Goal: Information Seeking & Learning: Learn about a topic

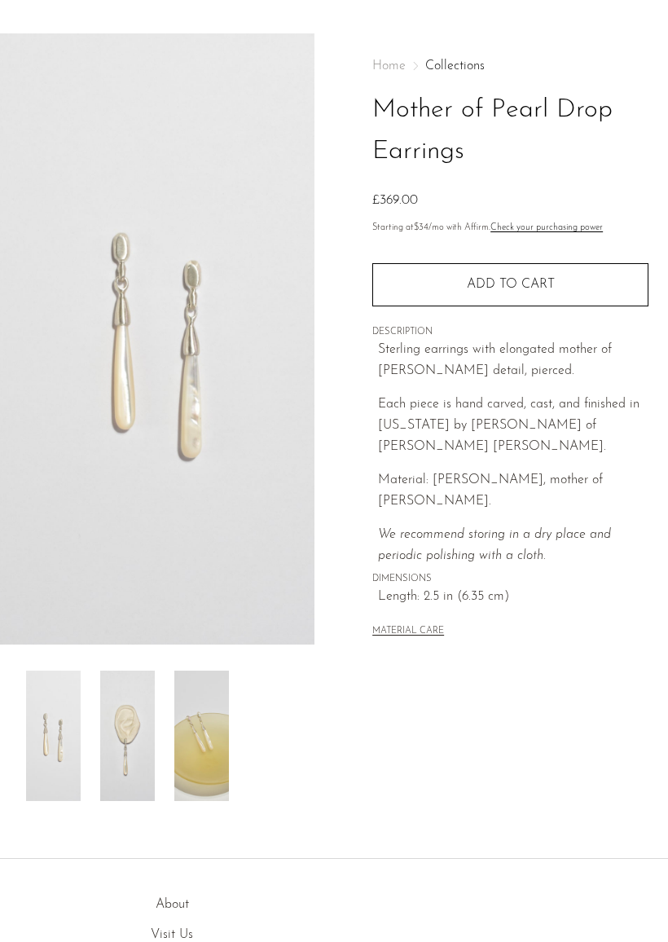
scroll to position [75, 0]
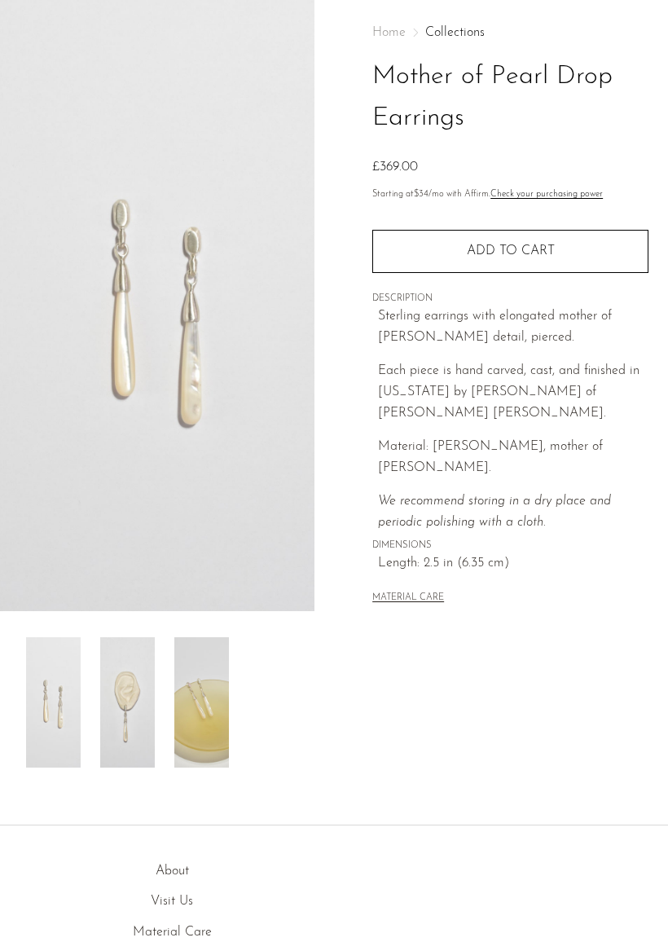
click at [153, 696] on img at bounding box center [127, 702] width 55 height 130
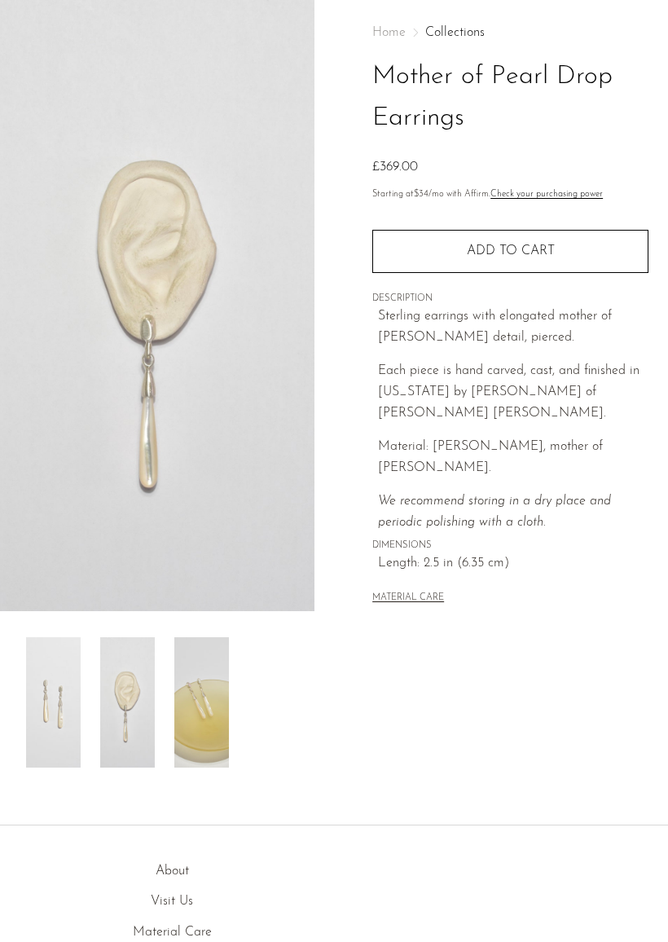
click at [227, 669] on img at bounding box center [201, 702] width 55 height 130
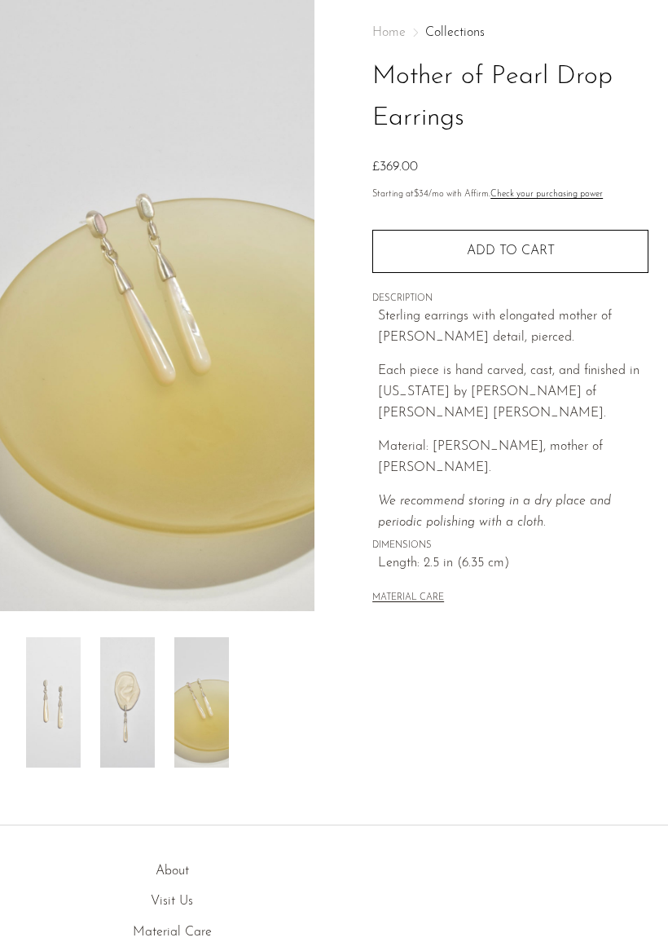
click at [78, 705] on img at bounding box center [53, 702] width 55 height 130
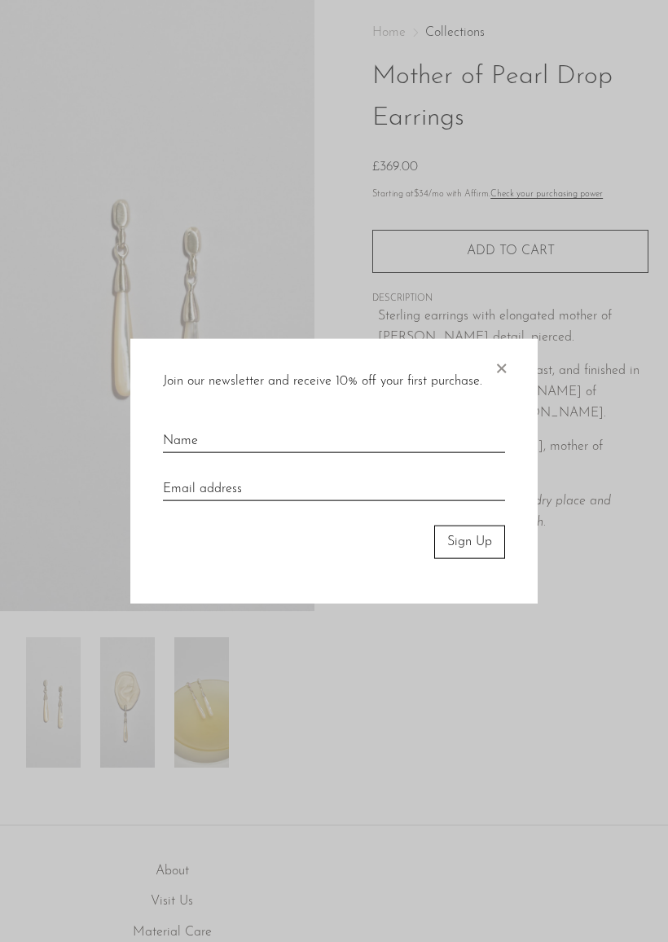
click at [487, 354] on div "Join our newsletter and receive 10% off your first purchase. × Sign Up" at bounding box center [334, 471] width 408 height 265
click at [507, 372] on span "×" at bounding box center [501, 365] width 16 height 52
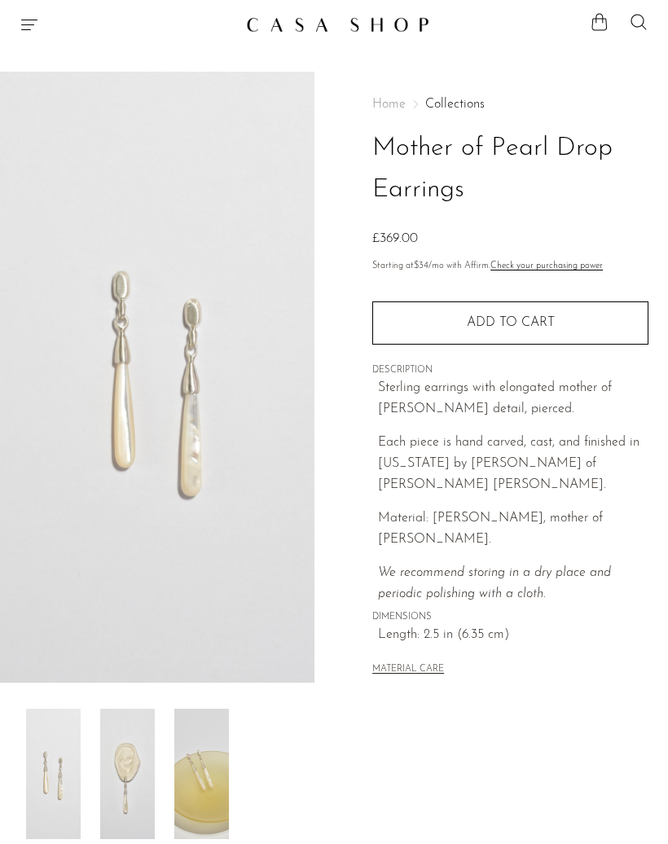
scroll to position [0, 0]
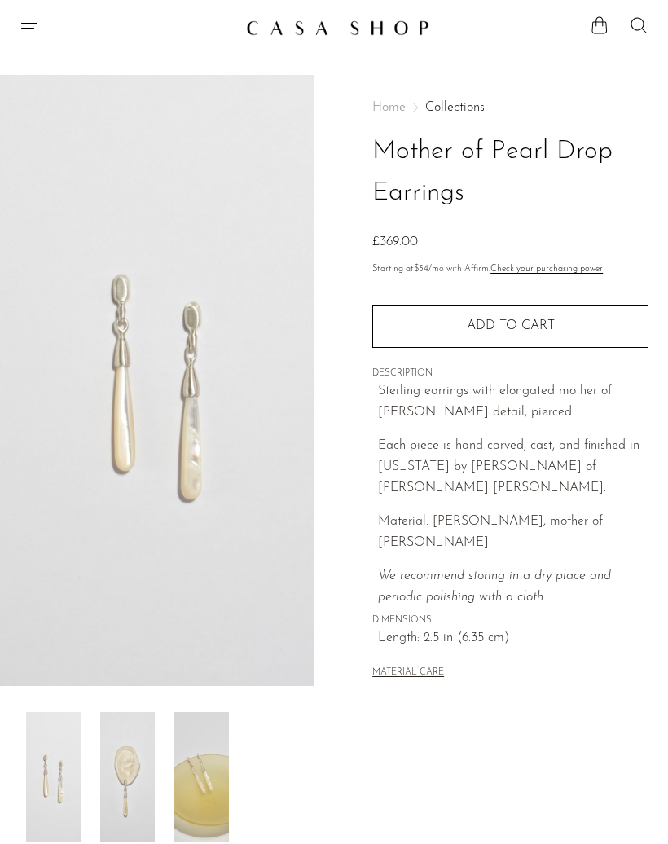
click at [37, 27] on icon "Menu" at bounding box center [30, 28] width 20 height 20
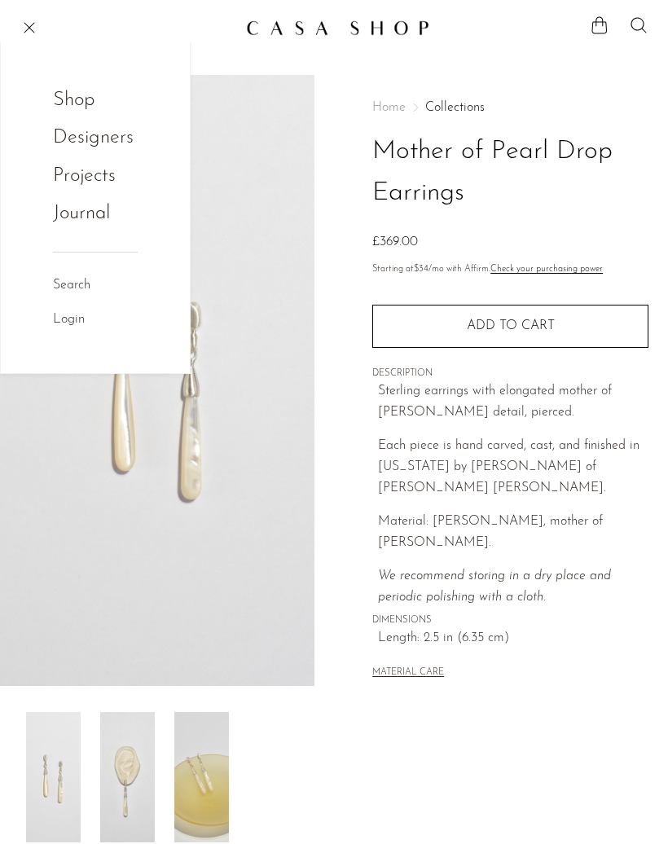
click at [87, 106] on link "Shop" at bounding box center [85, 100] width 64 height 31
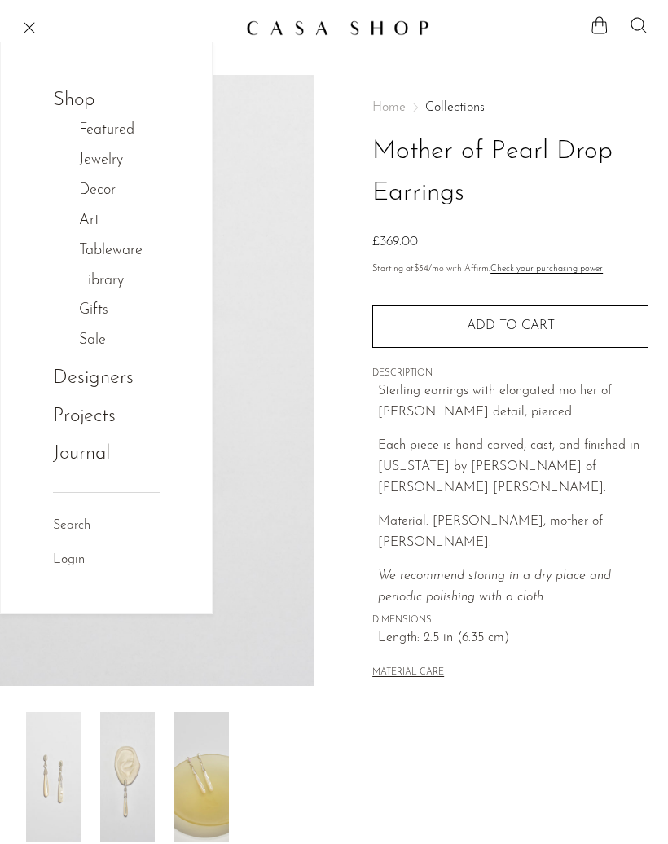
click at [100, 171] on link "Jewelry" at bounding box center [109, 161] width 61 height 24
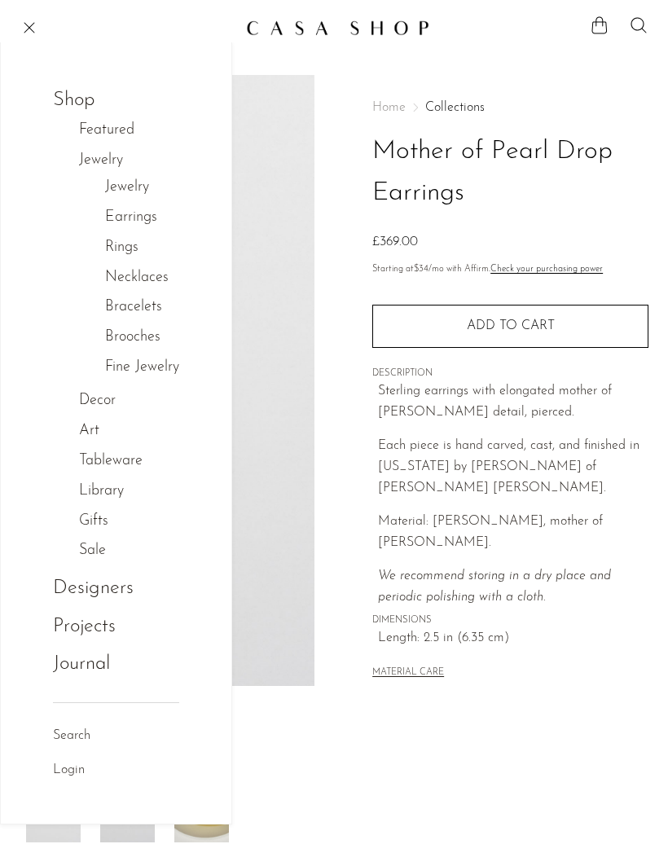
click at [145, 227] on link "Earrings" at bounding box center [131, 218] width 52 height 24
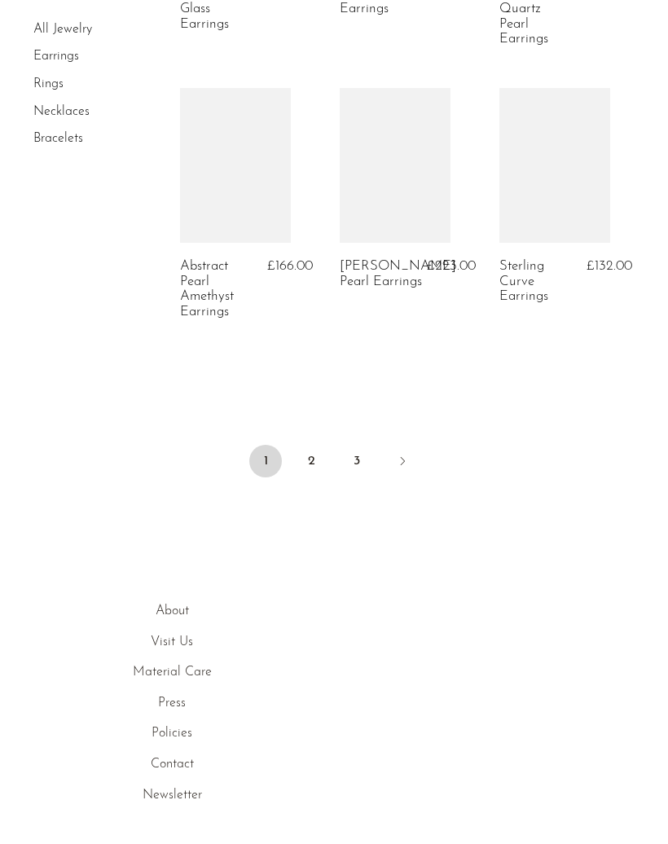
scroll to position [3025, 0]
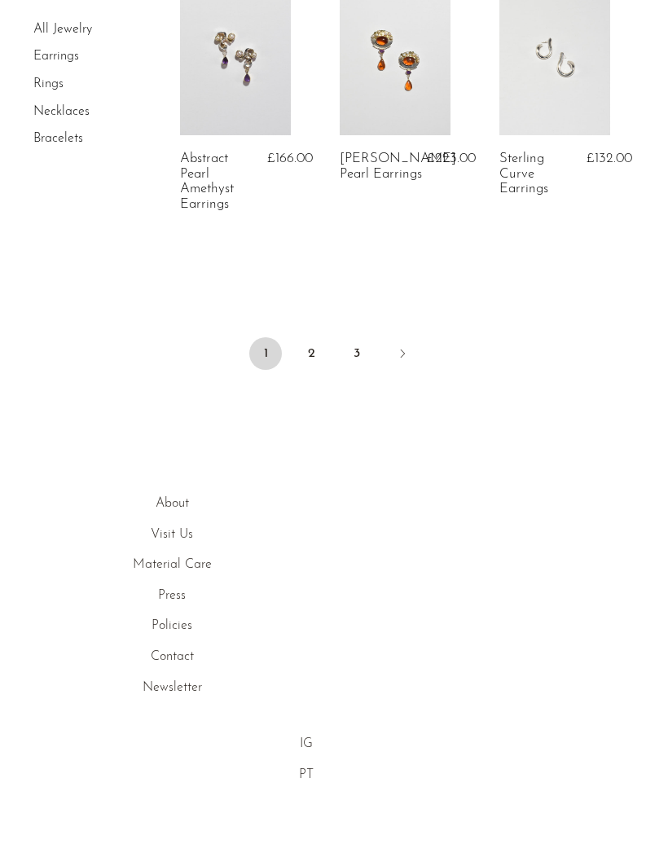
click at [183, 497] on link "About" at bounding box center [172, 503] width 33 height 13
